Goal: Task Accomplishment & Management: Use online tool/utility

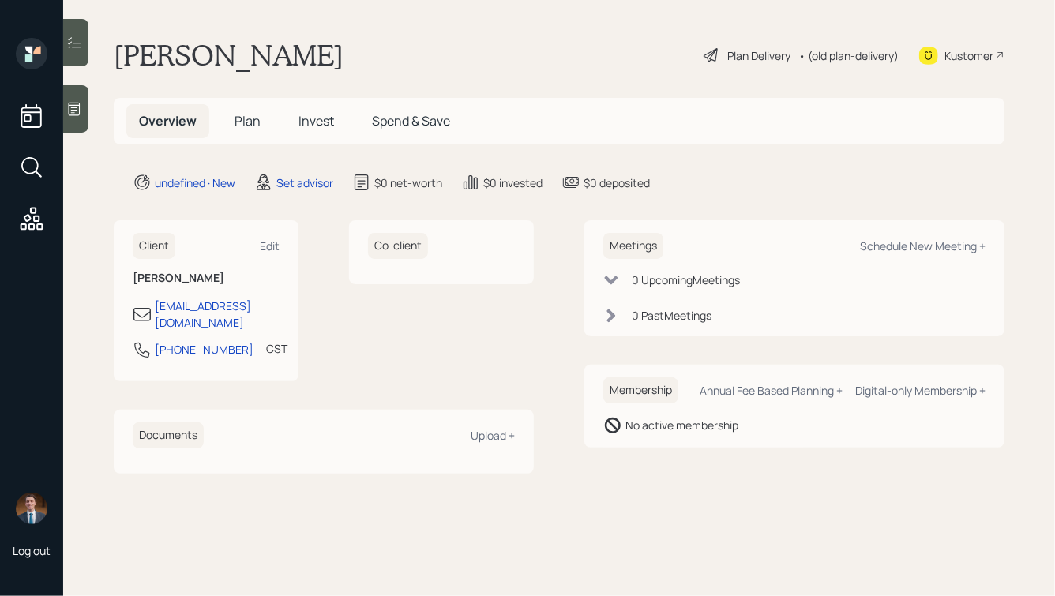
click at [75, 109] on icon at bounding box center [74, 109] width 16 height 16
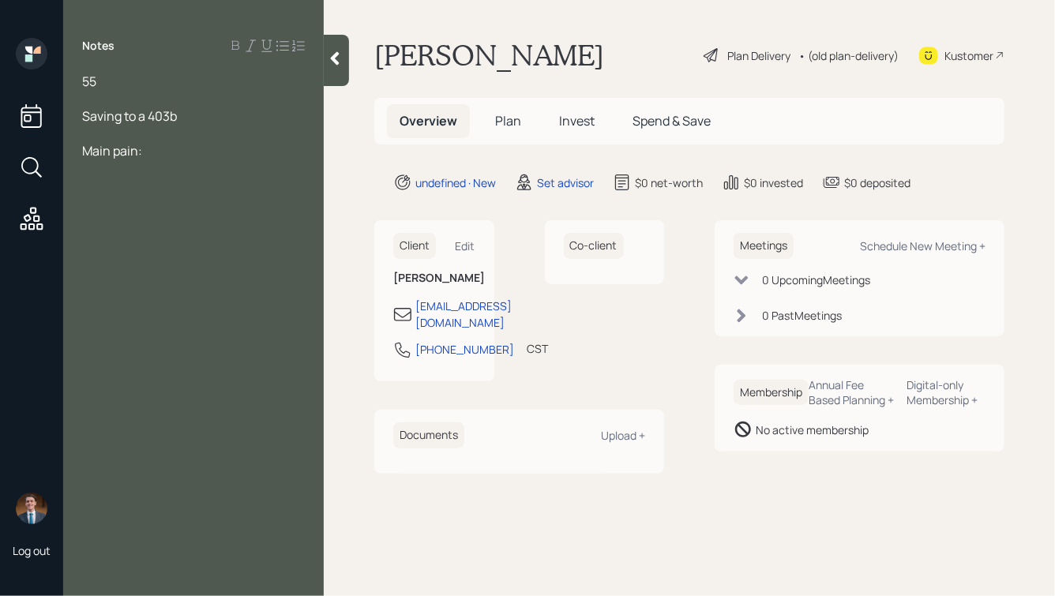
click at [126, 69] on div "Notes 55 Saving to a 403b Main pain:" at bounding box center [193, 307] width 261 height 539
click at [119, 78] on div "55" at bounding box center [193, 81] width 223 height 17
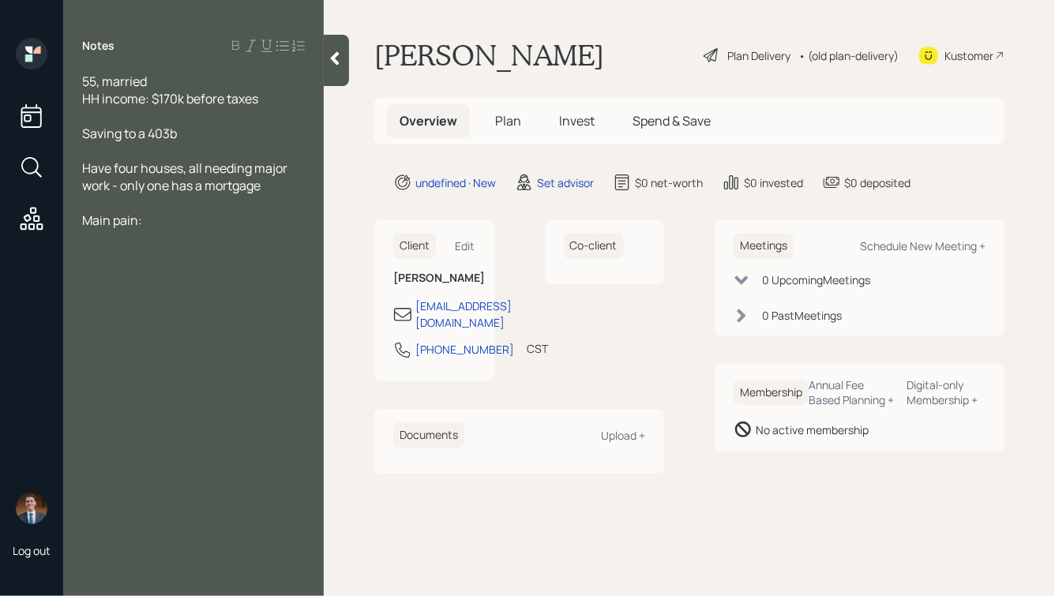
click at [339, 62] on icon at bounding box center [335, 59] width 16 height 16
